Goal: Task Accomplishment & Management: Use online tool/utility

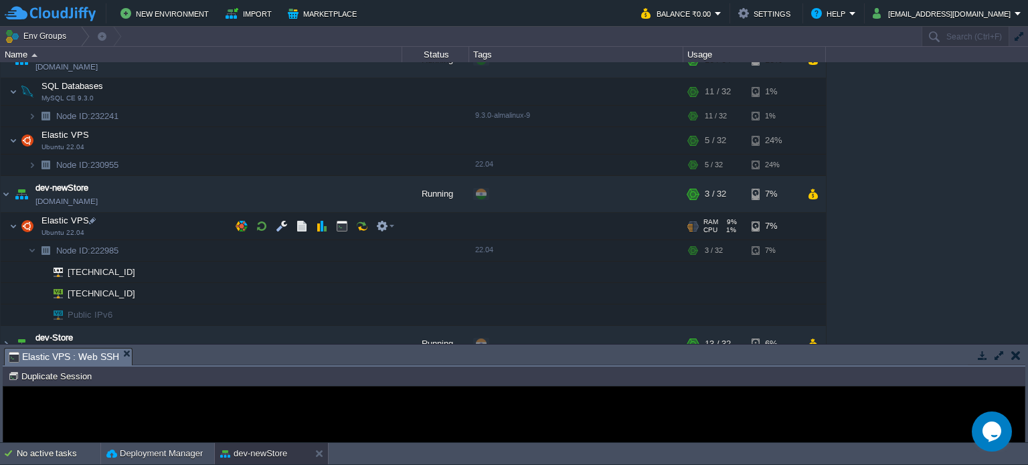
scroll to position [217, 0]
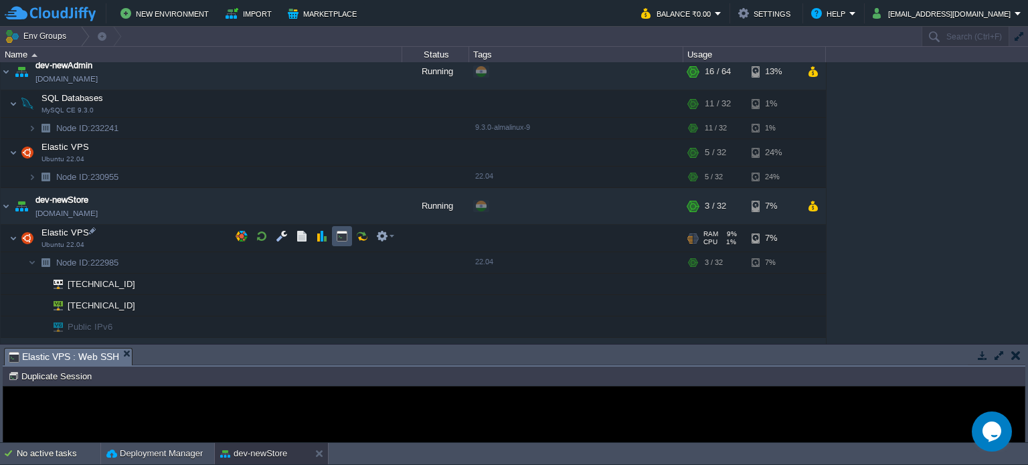
click at [341, 232] on button "button" at bounding box center [342, 236] width 12 height 12
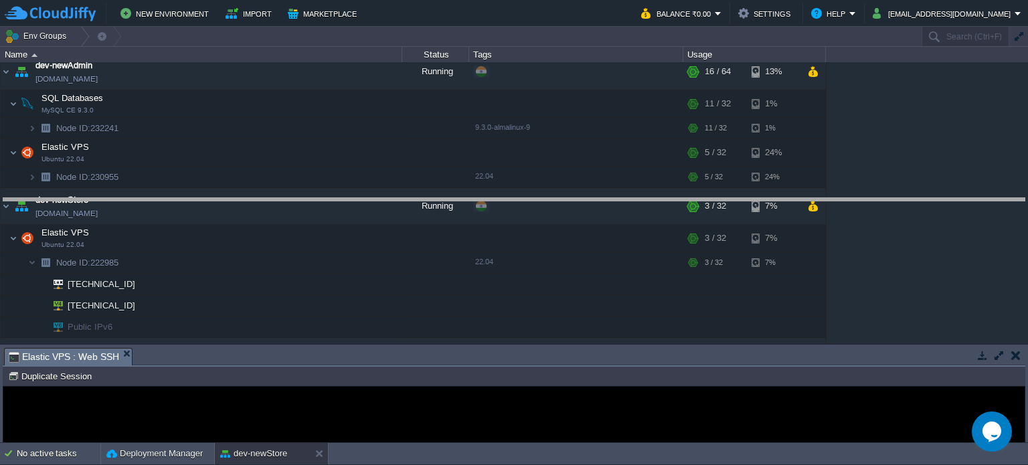
drag, startPoint x: 286, startPoint y: 361, endPoint x: 315, endPoint y: 161, distance: 202.1
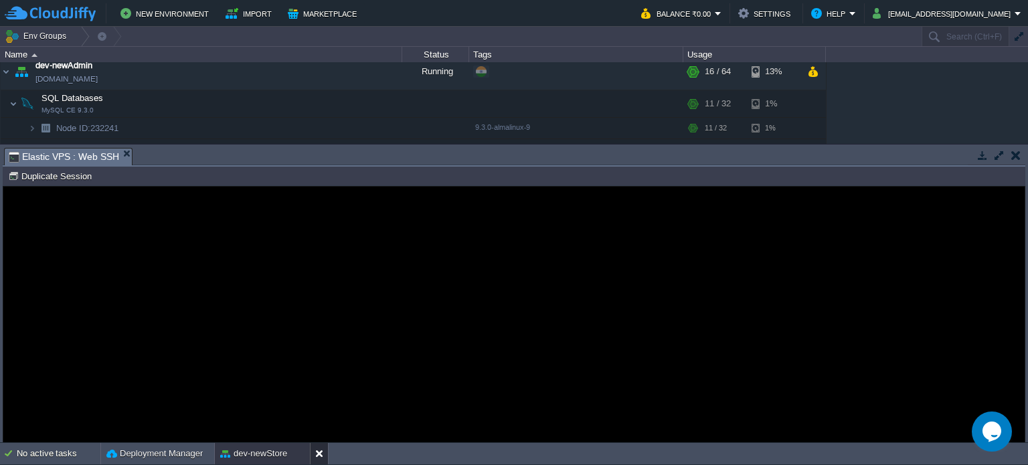
click at [319, 454] on button at bounding box center [321, 453] width 13 height 13
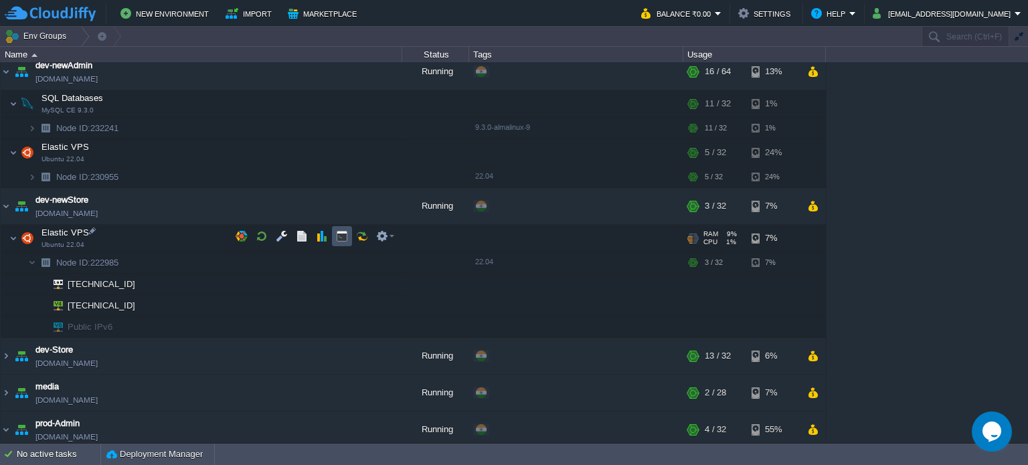
click at [337, 237] on button "button" at bounding box center [342, 236] width 12 height 12
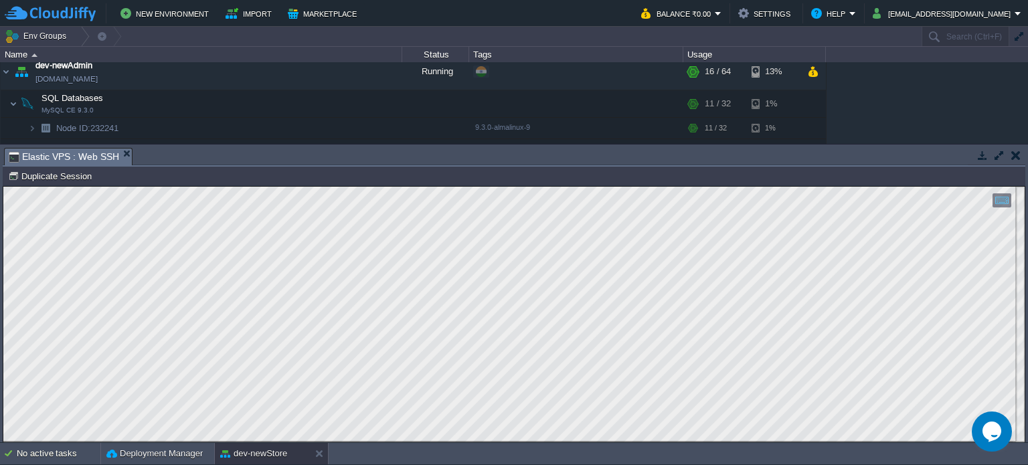
scroll to position [0, 0]
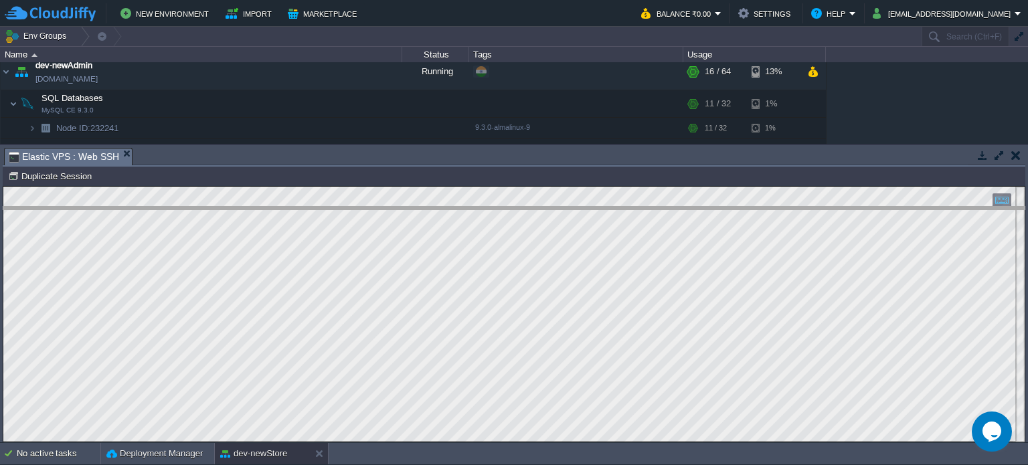
drag, startPoint x: 324, startPoint y: 165, endPoint x: 339, endPoint y: 336, distance: 172.0
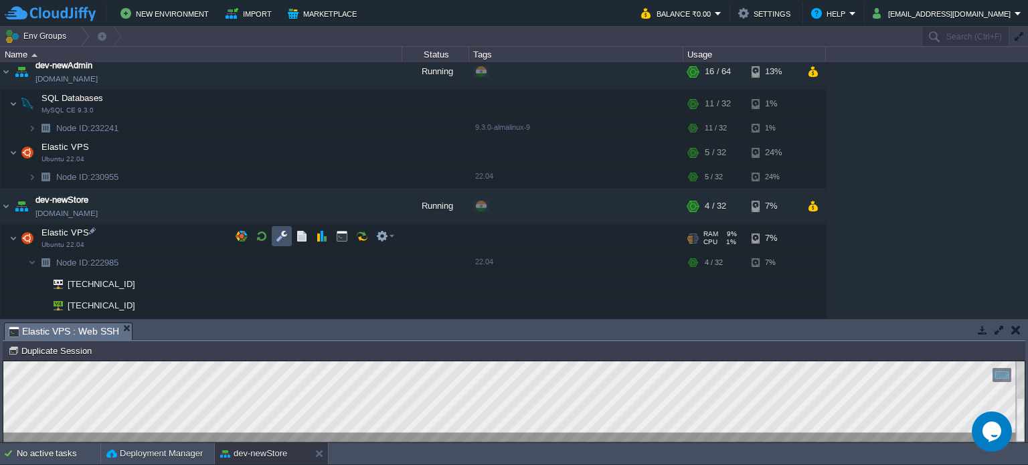
click at [284, 233] on button "button" at bounding box center [282, 236] width 12 height 12
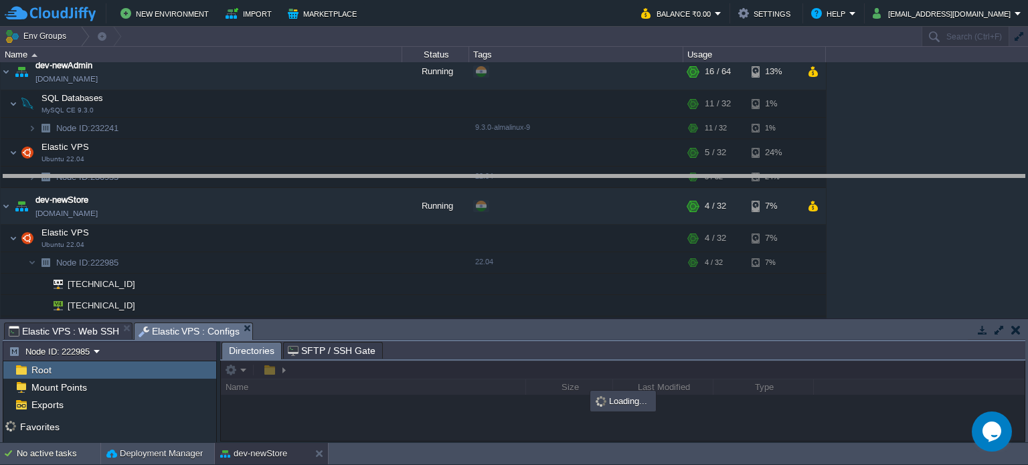
drag, startPoint x: 367, startPoint y: 337, endPoint x: 329, endPoint y: 200, distance: 141.8
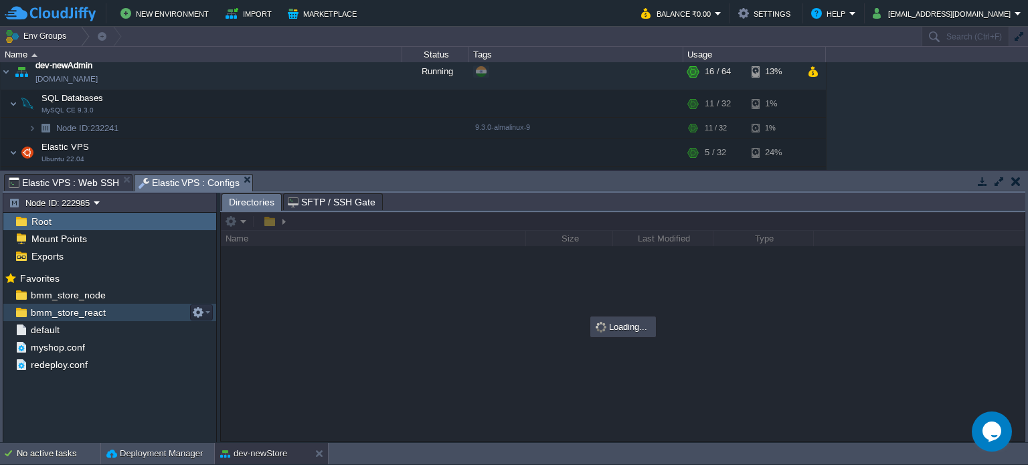
click at [91, 317] on span "bmm_store_react" at bounding box center [68, 313] width 80 height 12
click at [199, 317] on button "button" at bounding box center [198, 313] width 12 height 12
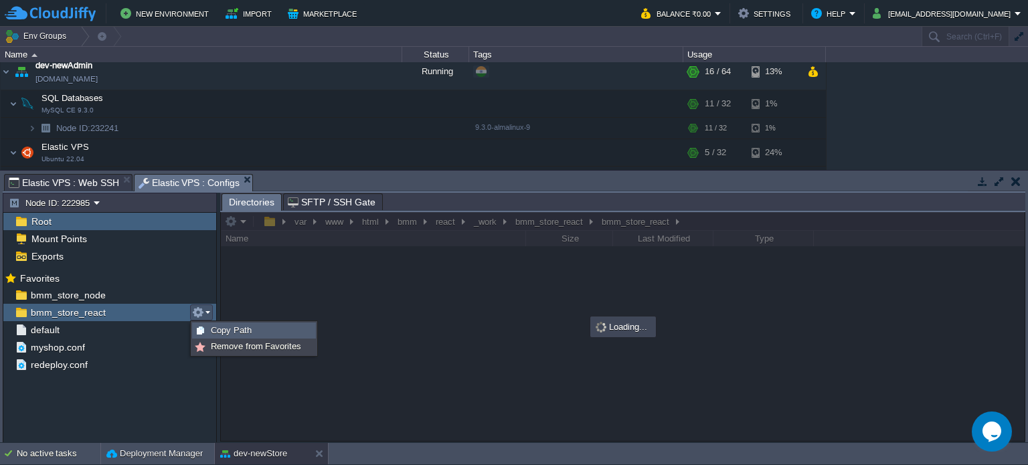
click at [220, 334] on div "Copy Path" at bounding box center [254, 330] width 122 height 15
type textarea "/var/www/html/bmm/react/_work/bmm_store_react/bmm_store_react"
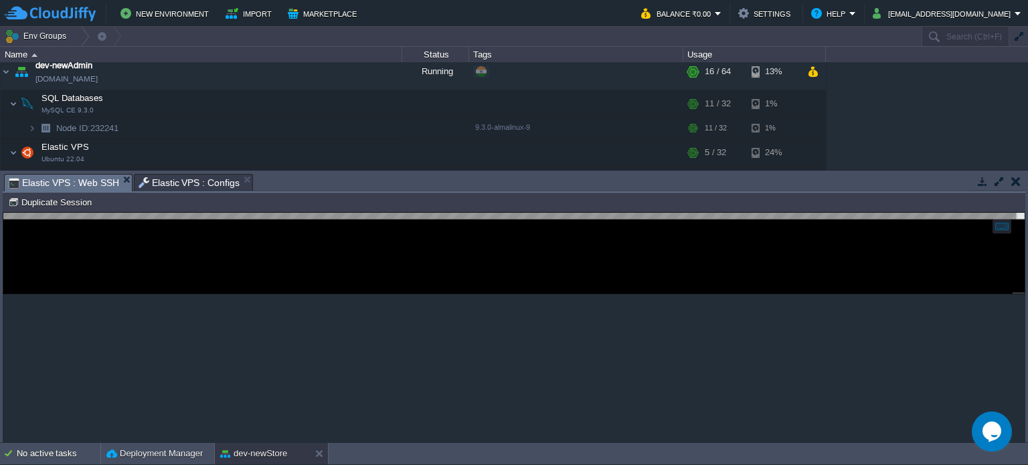
drag, startPoint x: 74, startPoint y: 183, endPoint x: 216, endPoint y: 58, distance: 188.8
click at [74, 183] on span "Elastic VPS : Web SSH" at bounding box center [64, 183] width 110 height 17
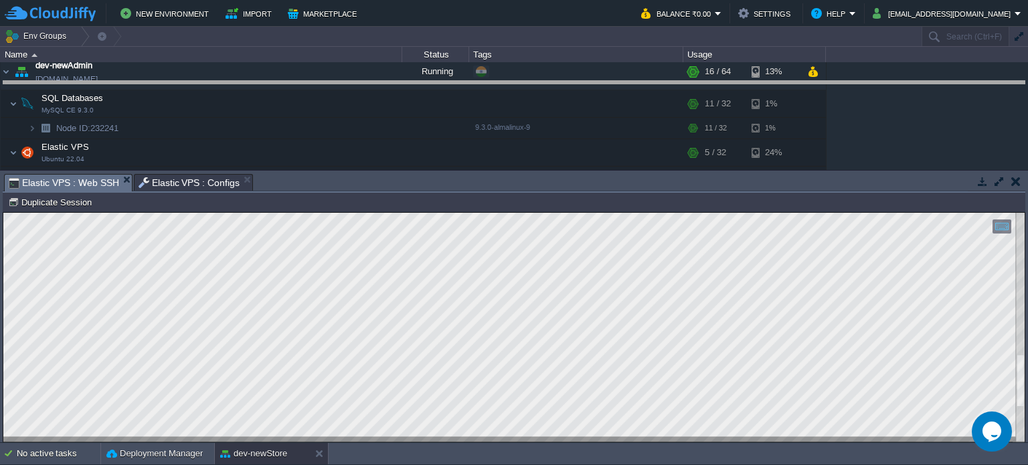
drag, startPoint x: 514, startPoint y: 189, endPoint x: 493, endPoint y: 93, distance: 98.7
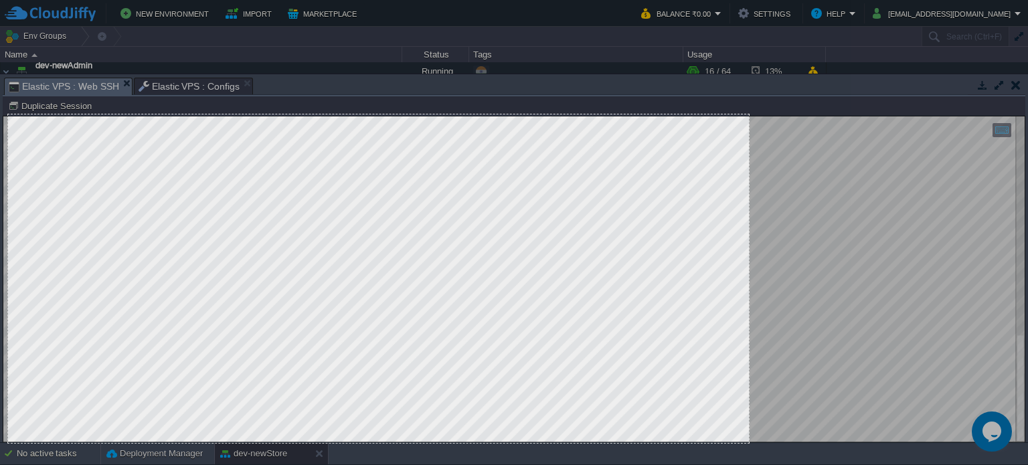
drag, startPoint x: 8, startPoint y: 114, endPoint x: 749, endPoint y: 443, distance: 810.6
click at [749, 443] on div "1107 X 491" at bounding box center [514, 232] width 1028 height 465
drag, startPoint x: 703, startPoint y: 241, endPoint x: 605, endPoint y: 186, distance: 112.7
click at [704, 243] on div "1107 X 491" at bounding box center [378, 278] width 741 height 329
click at [455, 258] on div "1107 X 491" at bounding box center [378, 278] width 741 height 329
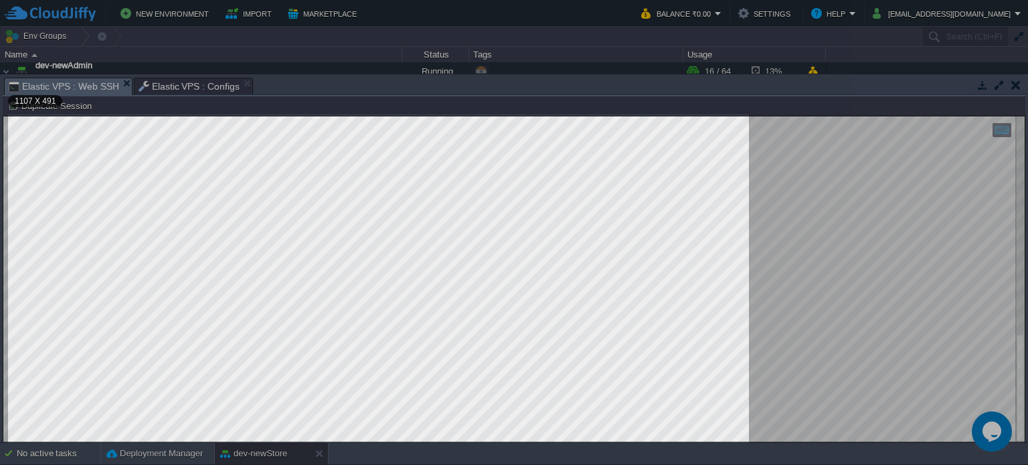
click at [700, 385] on div "1107 X 491" at bounding box center [378, 278] width 741 height 329
click at [568, 323] on div "1107 X 491" at bounding box center [378, 278] width 741 height 329
click at [536, 278] on div "1107 X 491" at bounding box center [378, 278] width 741 height 329
click at [606, 339] on div "1107 X 491" at bounding box center [378, 278] width 741 height 329
click at [621, 304] on div "1107 X 491" at bounding box center [378, 278] width 741 height 329
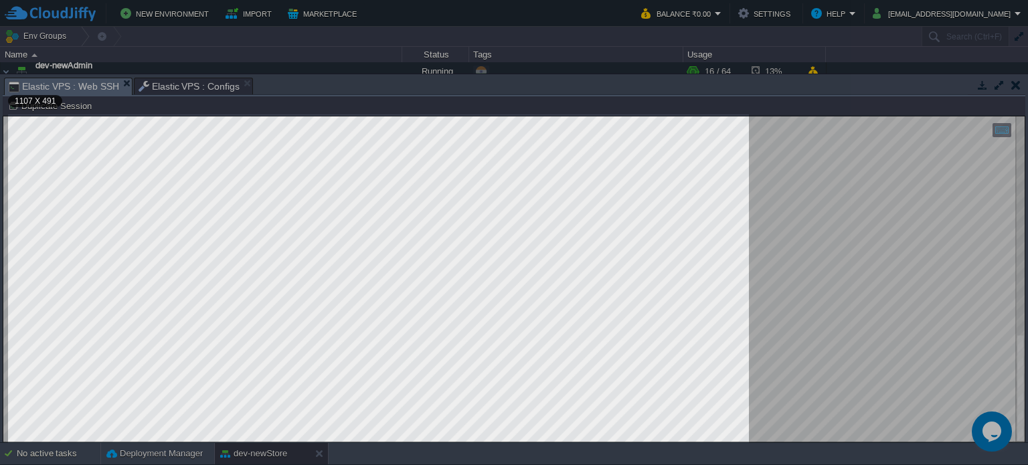
click at [594, 352] on div "1107 X 491" at bounding box center [378, 278] width 741 height 329
click at [597, 323] on div "1107 X 491" at bounding box center [378, 278] width 741 height 329
click at [584, 338] on div "1107 X 491" at bounding box center [378, 278] width 741 height 329
click at [621, 335] on div "1107 X 491" at bounding box center [378, 278] width 741 height 329
click at [367, 301] on div "1107 X 491" at bounding box center [378, 278] width 741 height 329
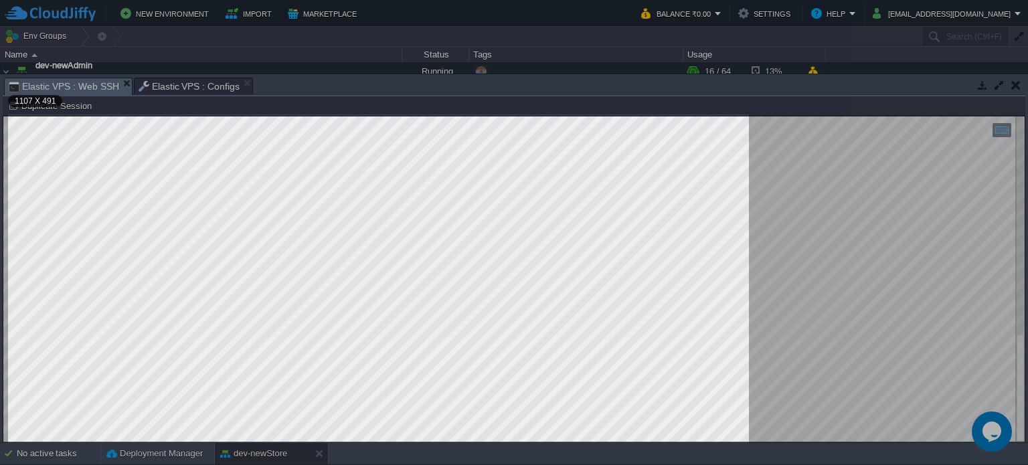
click at [440, 302] on div "1107 X 491" at bounding box center [378, 278] width 741 height 329
click at [468, 318] on div "1107 X 491" at bounding box center [378, 278] width 741 height 329
drag, startPoint x: 518, startPoint y: 376, endPoint x: 552, endPoint y: 417, distance: 52.8
click at [523, 384] on div "1107 X 491" at bounding box center [378, 278] width 741 height 329
click at [552, 418] on div "1107 X 491" at bounding box center [378, 278] width 741 height 329
